Goal: Information Seeking & Learning: Check status

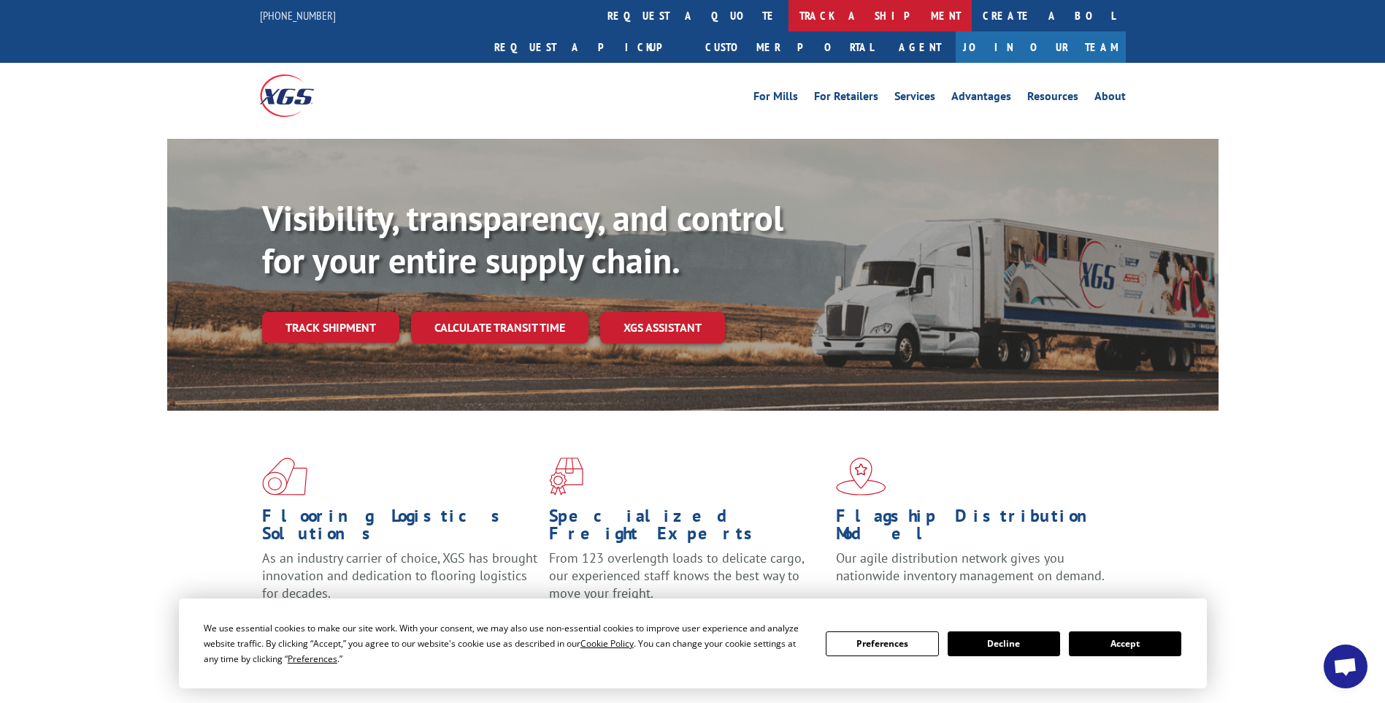
click at [789, 11] on link "track a shipment" at bounding box center [880, 15] width 183 height 31
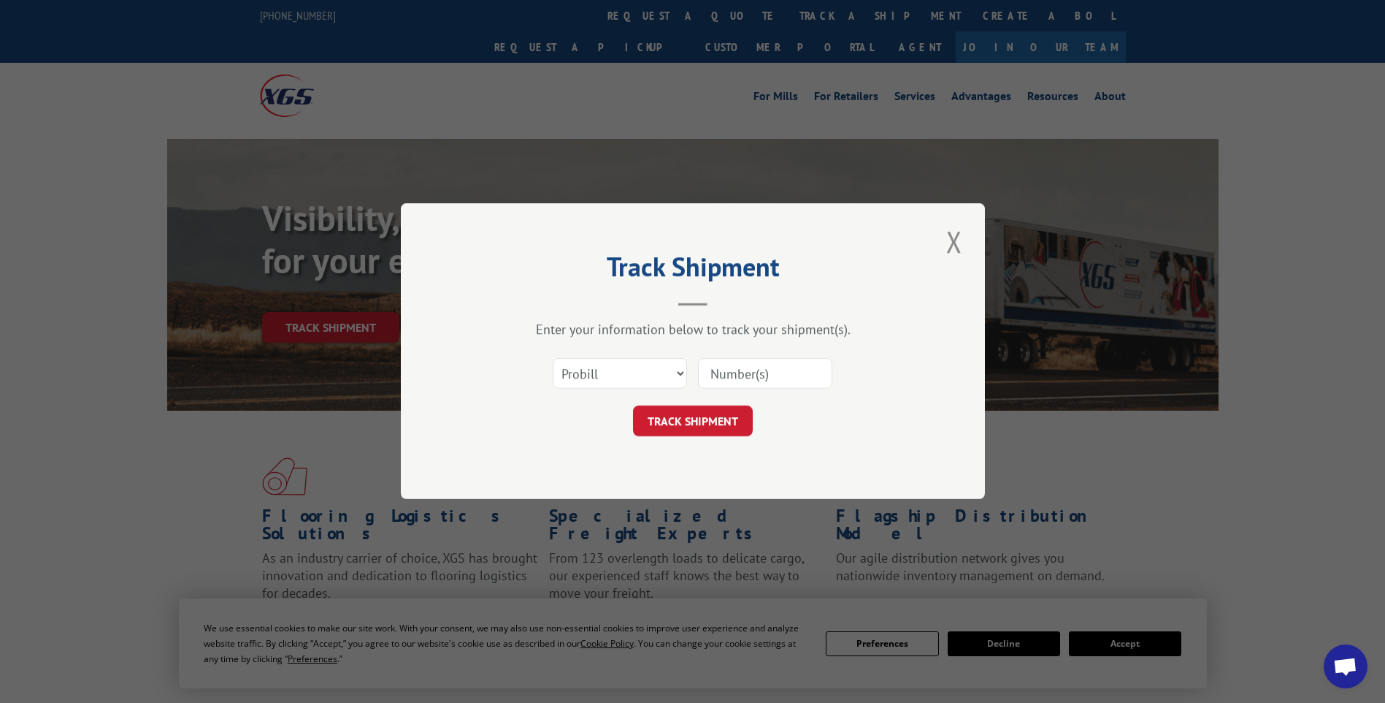
click at [806, 373] on input at bounding box center [765, 374] width 134 height 31
paste input "17014148 17014020 17014034 17014085 17014033 17014050 17014055 17014113 17014046"
type input "17014148 17014020 17014034 17014085 17014033 17014050 17014055 17014113 17014046"
click at [654, 425] on button "TRACK SHIPMENT" at bounding box center [693, 421] width 120 height 31
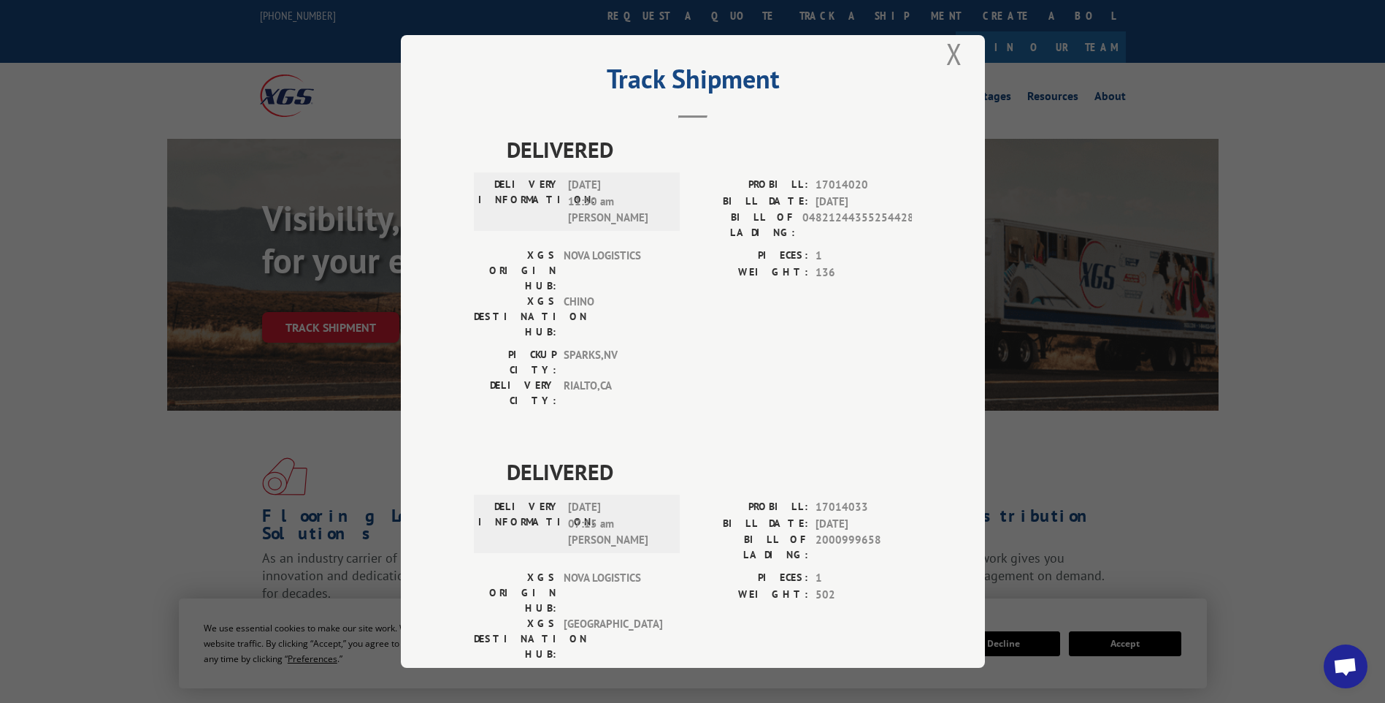
scroll to position [0, 0]
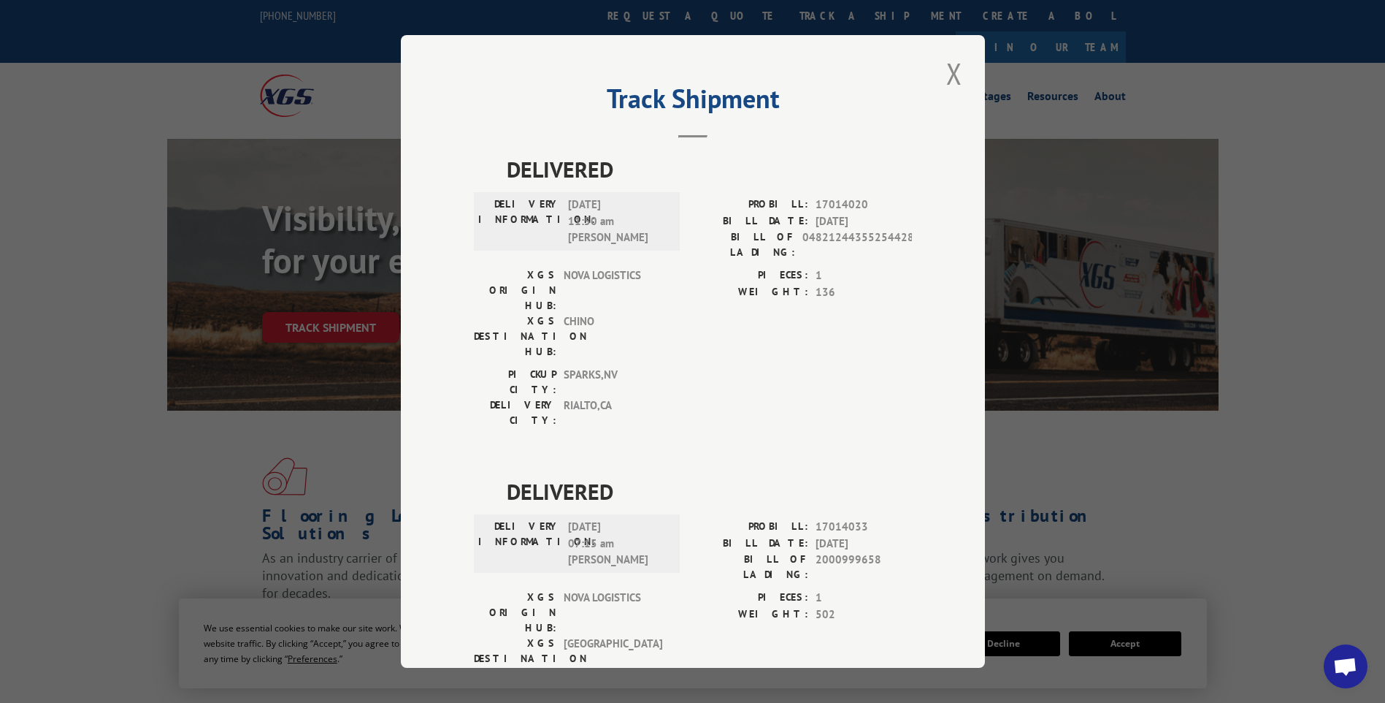
drag, startPoint x: 951, startPoint y: 74, endPoint x: 706, endPoint y: 37, distance: 248.2
click at [949, 73] on button "Close modal" at bounding box center [954, 73] width 25 height 40
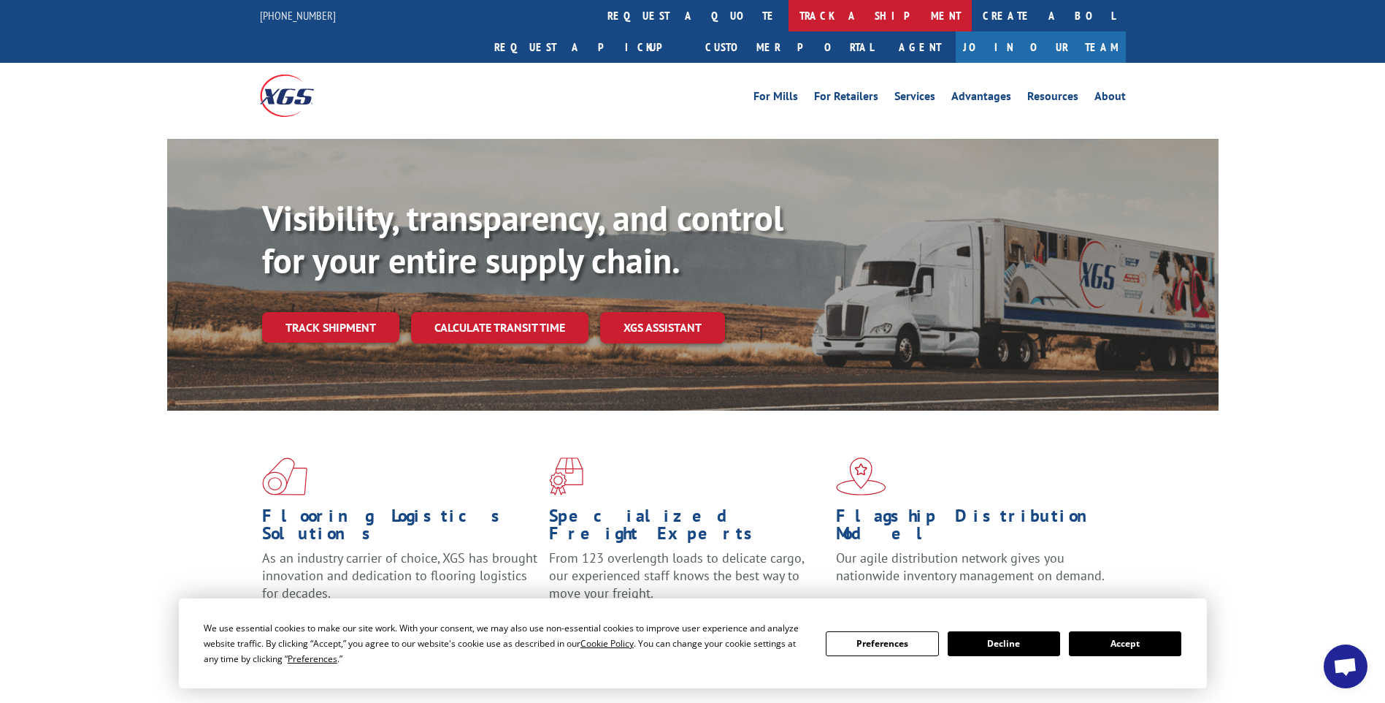
click at [789, 15] on link "track a shipment" at bounding box center [880, 15] width 183 height 31
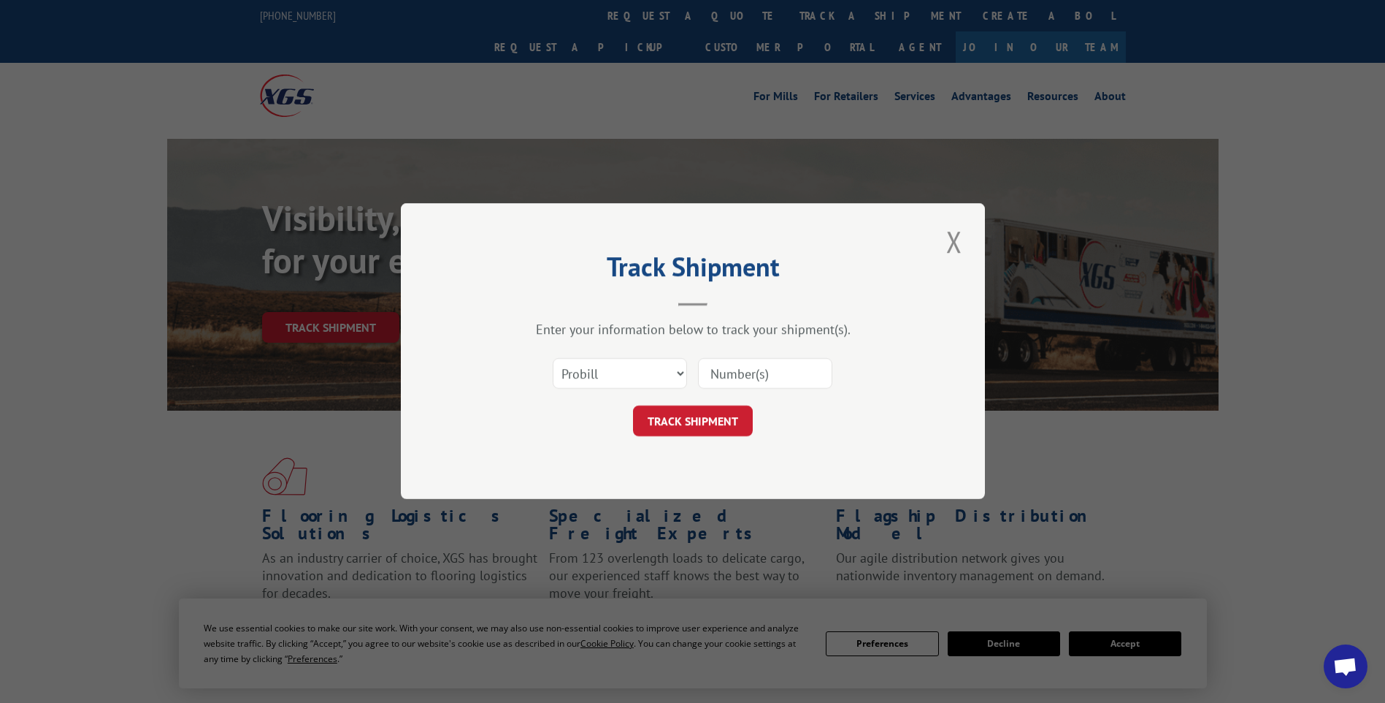
click at [803, 374] on input at bounding box center [765, 374] width 134 height 31
paste input "17014036 17013980 17014064 17014097"
type input "17014036 17013980 17014064 17014097"
click at [629, 428] on div "TRACK SHIPMENT" at bounding box center [693, 421] width 438 height 31
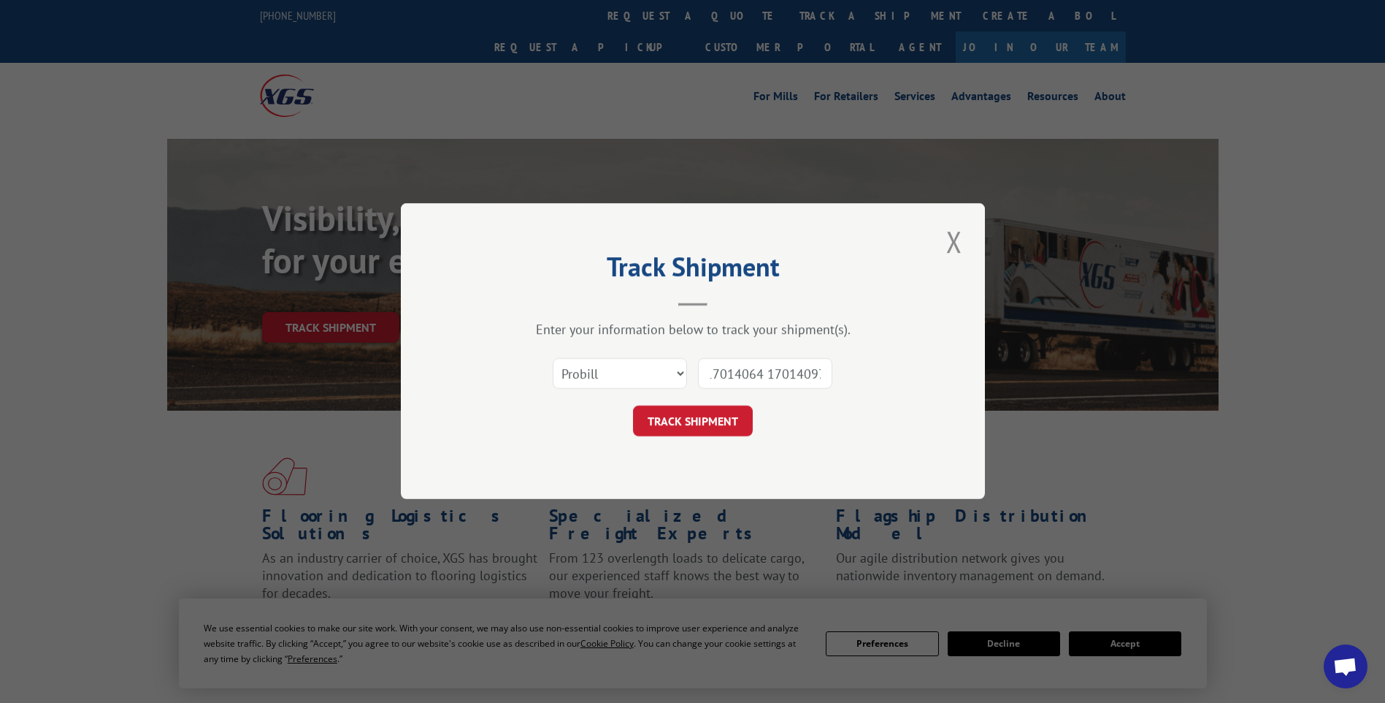
scroll to position [0, 0]
click at [651, 431] on button "TRACK SHIPMENT" at bounding box center [693, 421] width 120 height 31
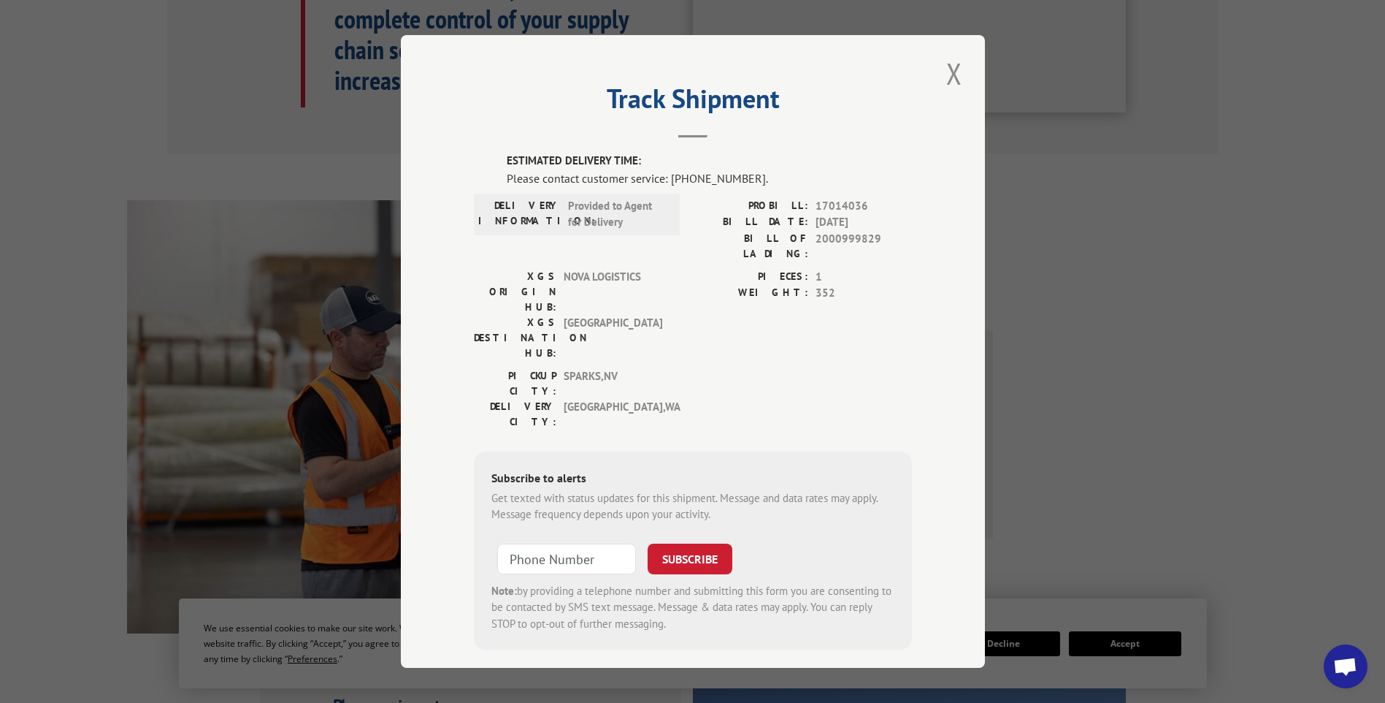
drag, startPoint x: 936, startPoint y: 88, endPoint x: 920, endPoint y: 49, distance: 41.9
click at [942, 88] on button "Close modal" at bounding box center [954, 73] width 25 height 40
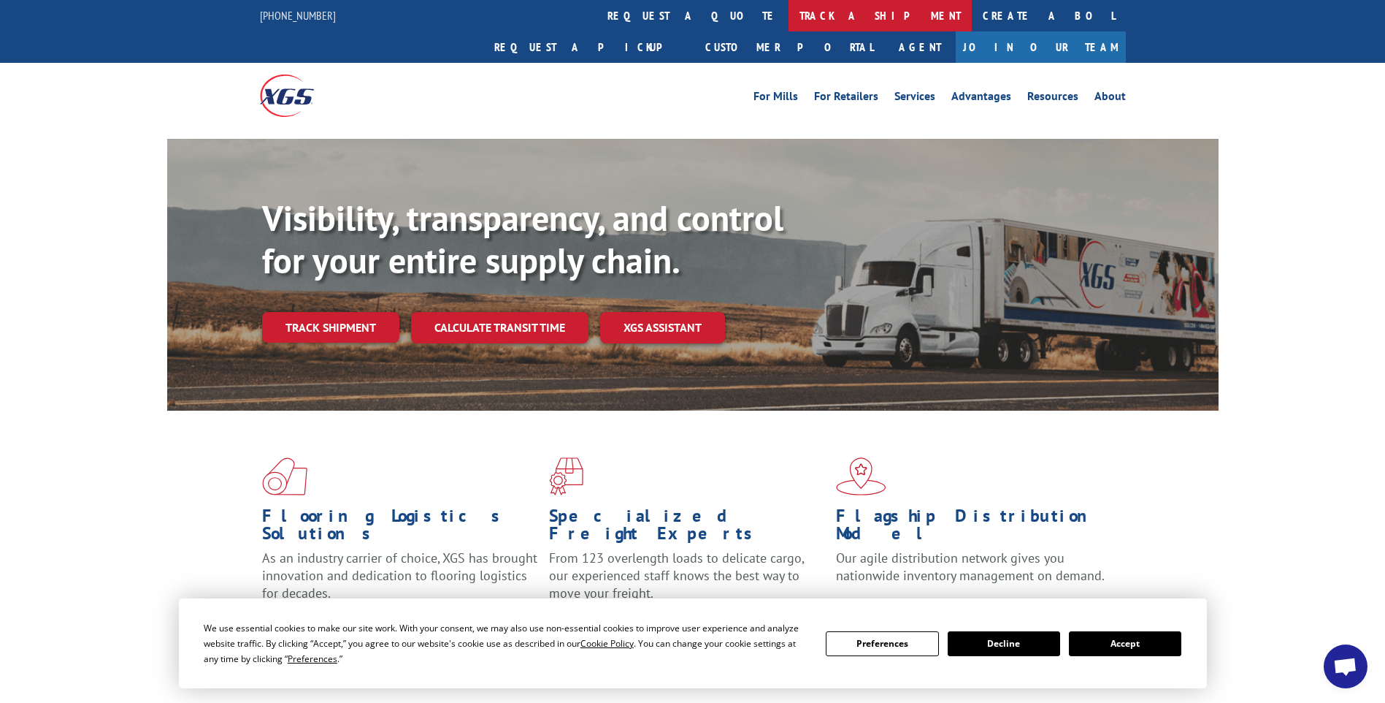
click at [789, 19] on link "track a shipment" at bounding box center [880, 15] width 183 height 31
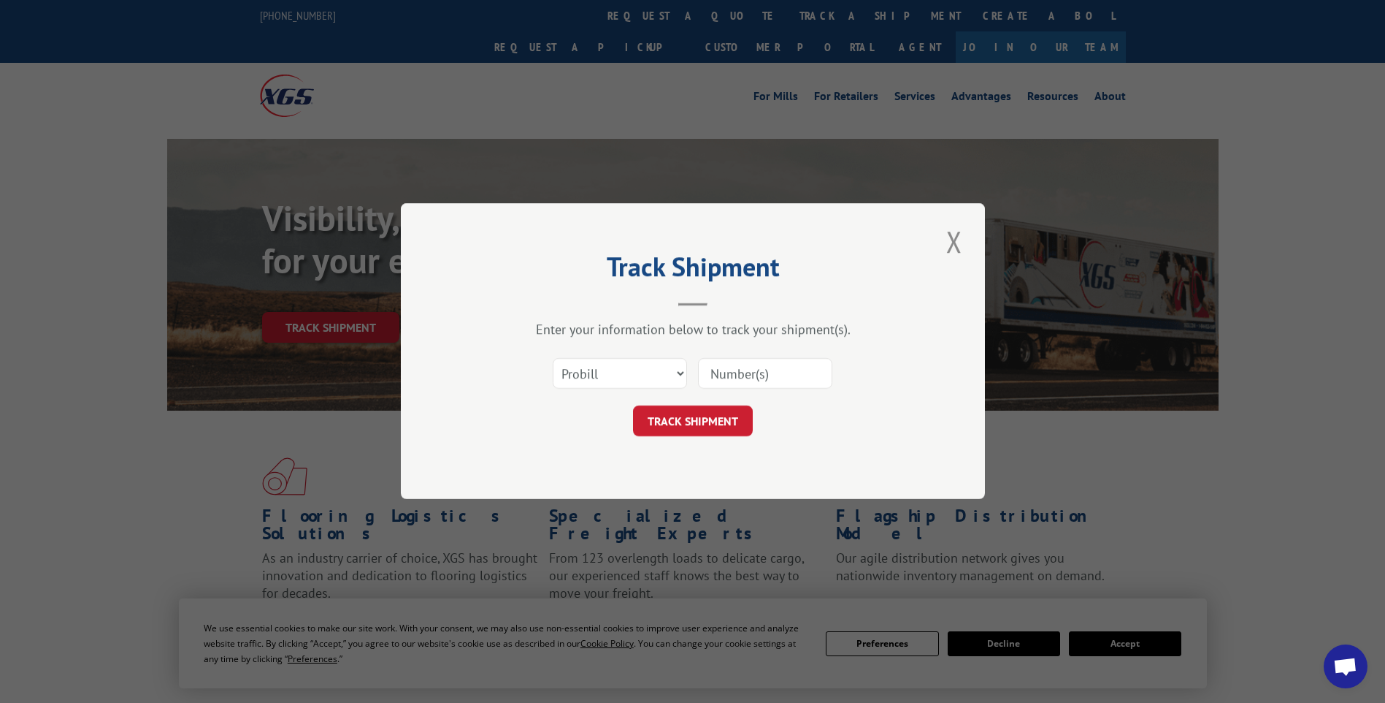
click at [786, 371] on input at bounding box center [765, 374] width 134 height 31
paste input "17014128 17014150 17014144 17014122 17014119 17014135 17014129"
type input "17014128 17014150 17014144 17014122 17014119 17014135 17014129"
click at [692, 436] on button "TRACK SHIPMENT" at bounding box center [693, 421] width 120 height 31
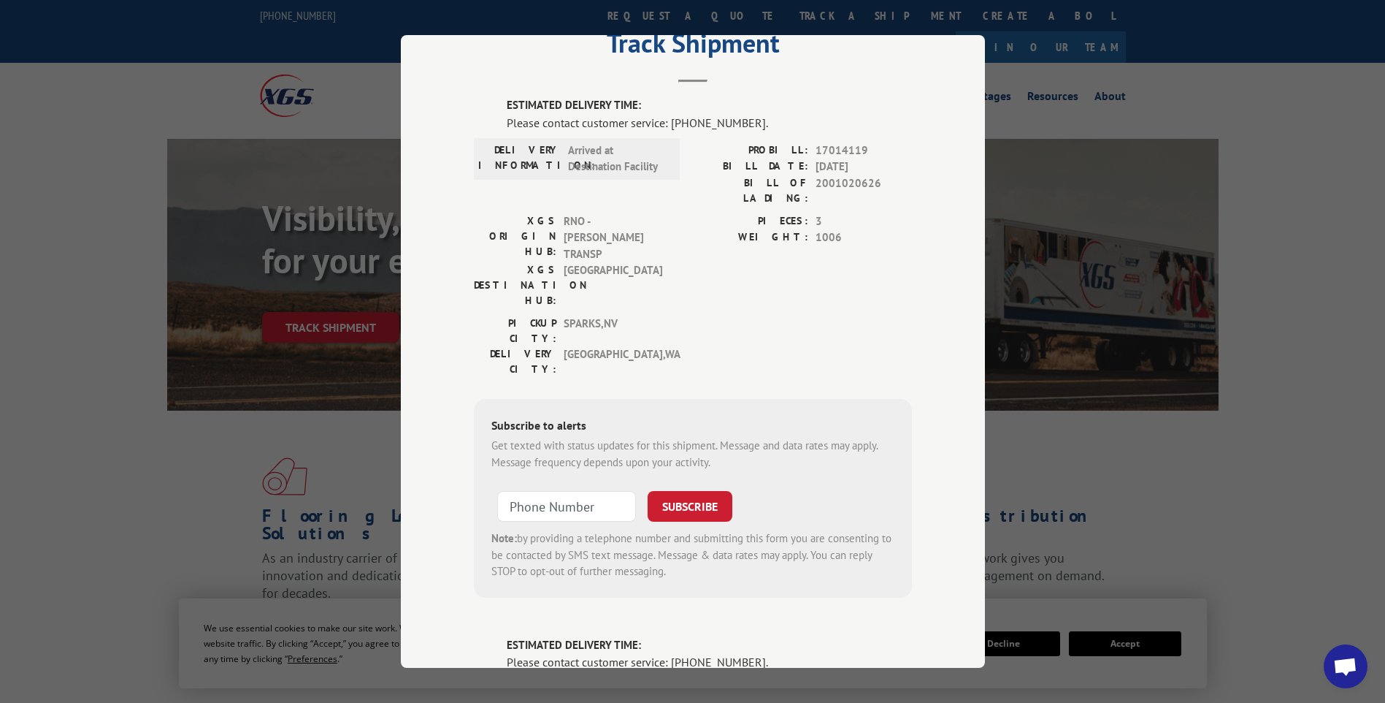
scroll to position [0, 0]
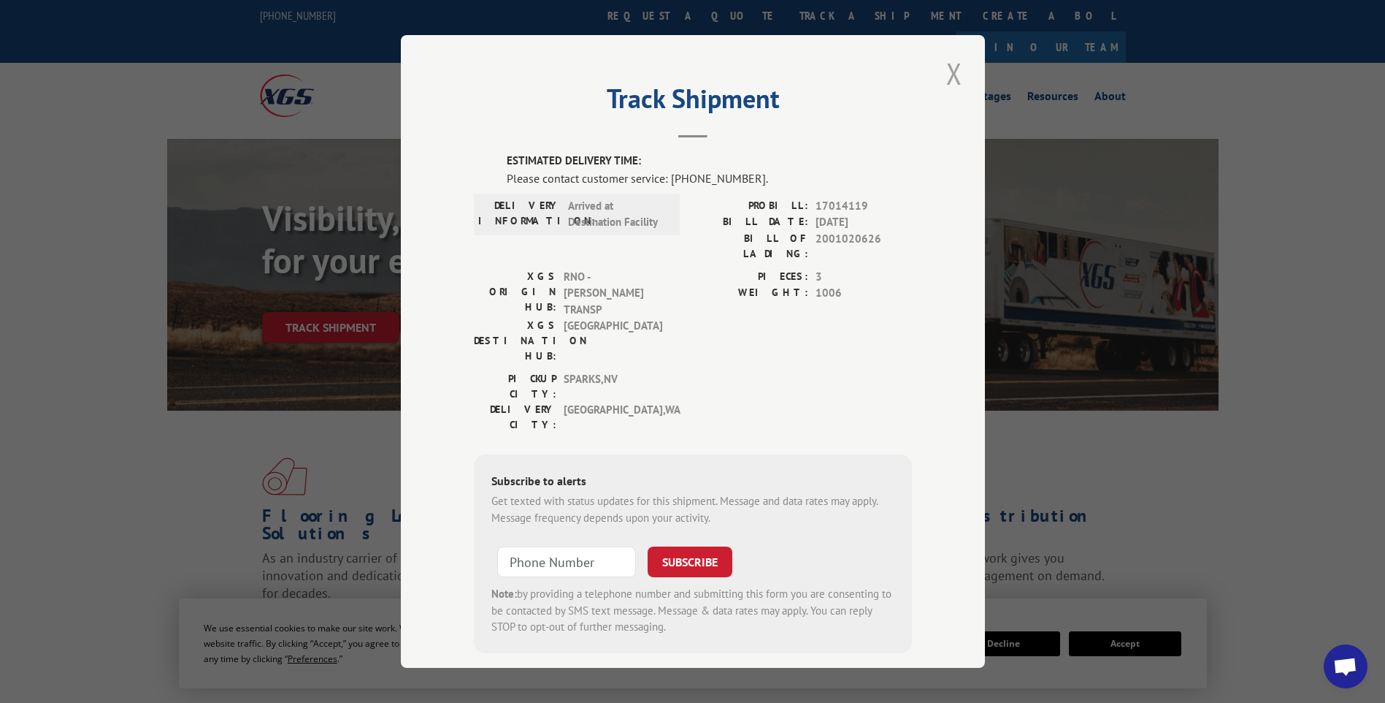
click at [955, 70] on button "Close modal" at bounding box center [954, 73] width 25 height 40
